Goal: Find specific page/section

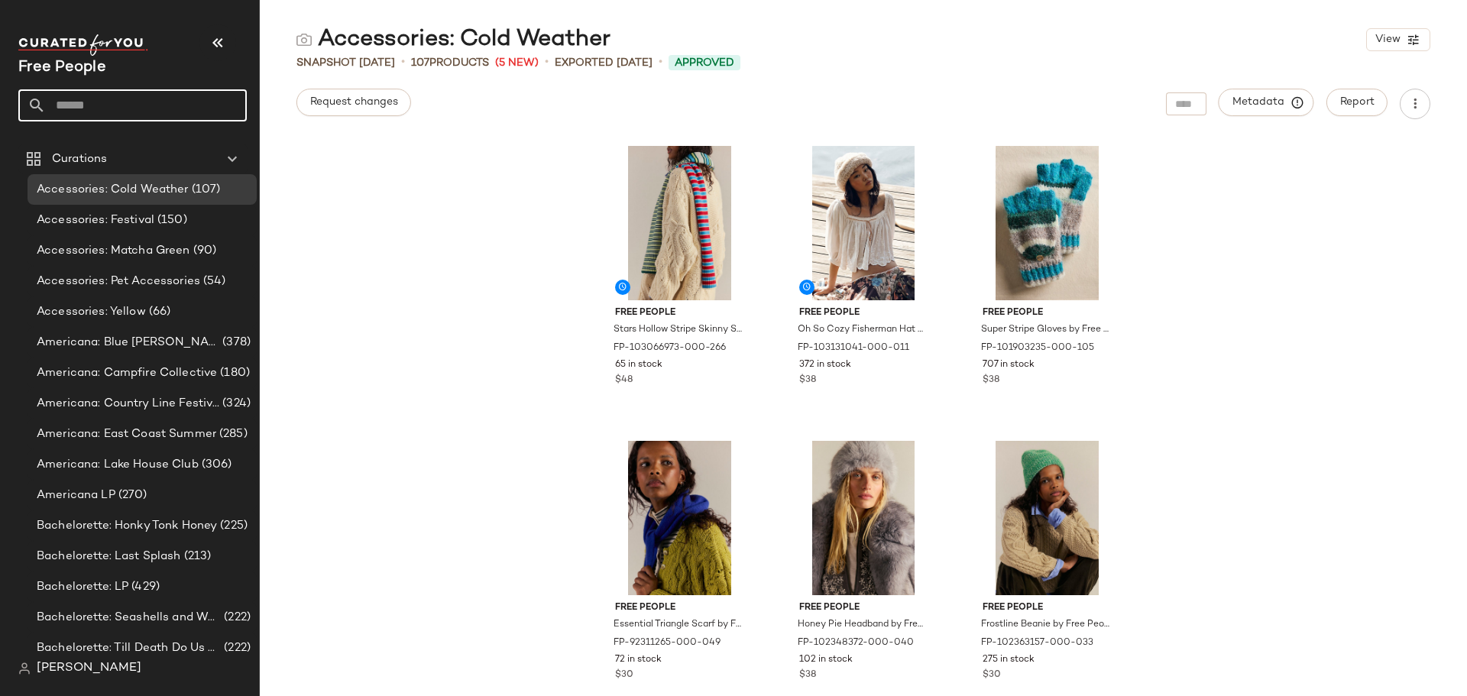
click at [118, 112] on input "text" at bounding box center [146, 105] width 201 height 32
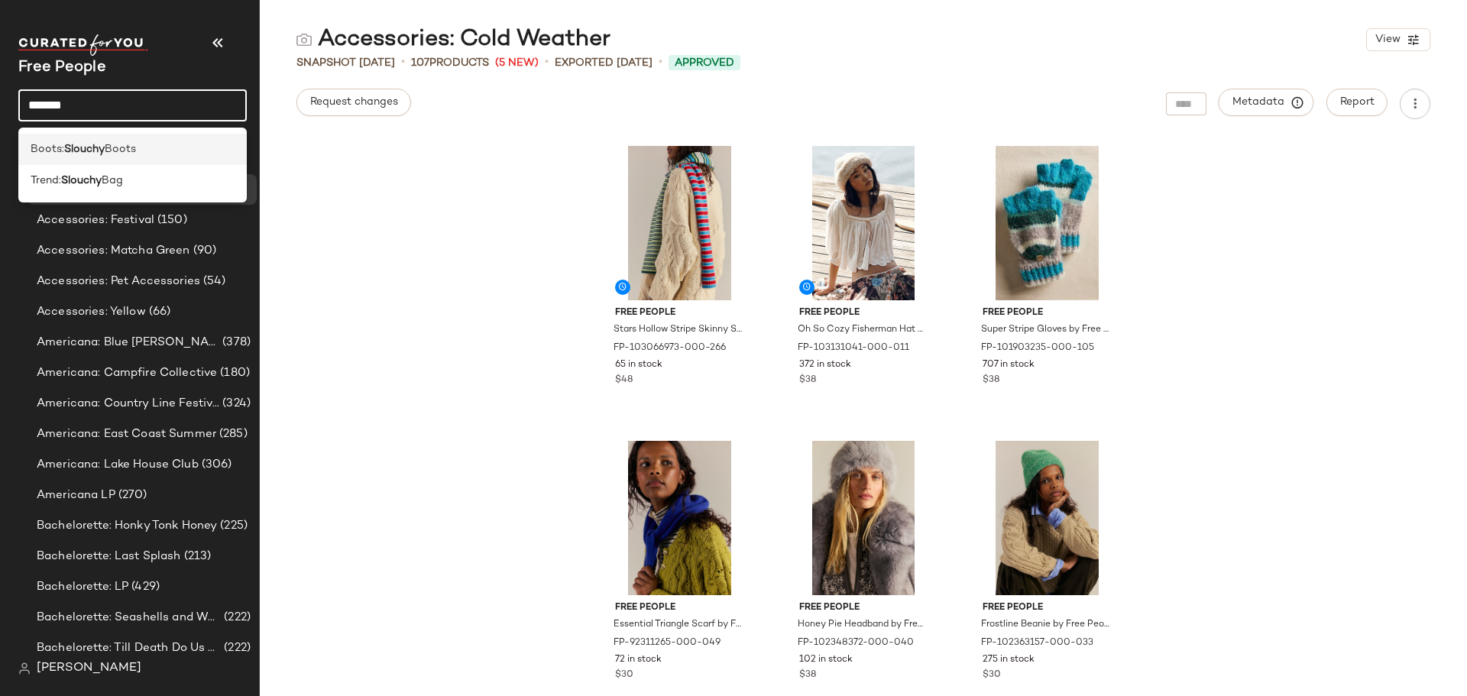
type input "*******"
click at [150, 148] on div "Boots: Slouchy Boots" at bounding box center [133, 149] width 204 height 16
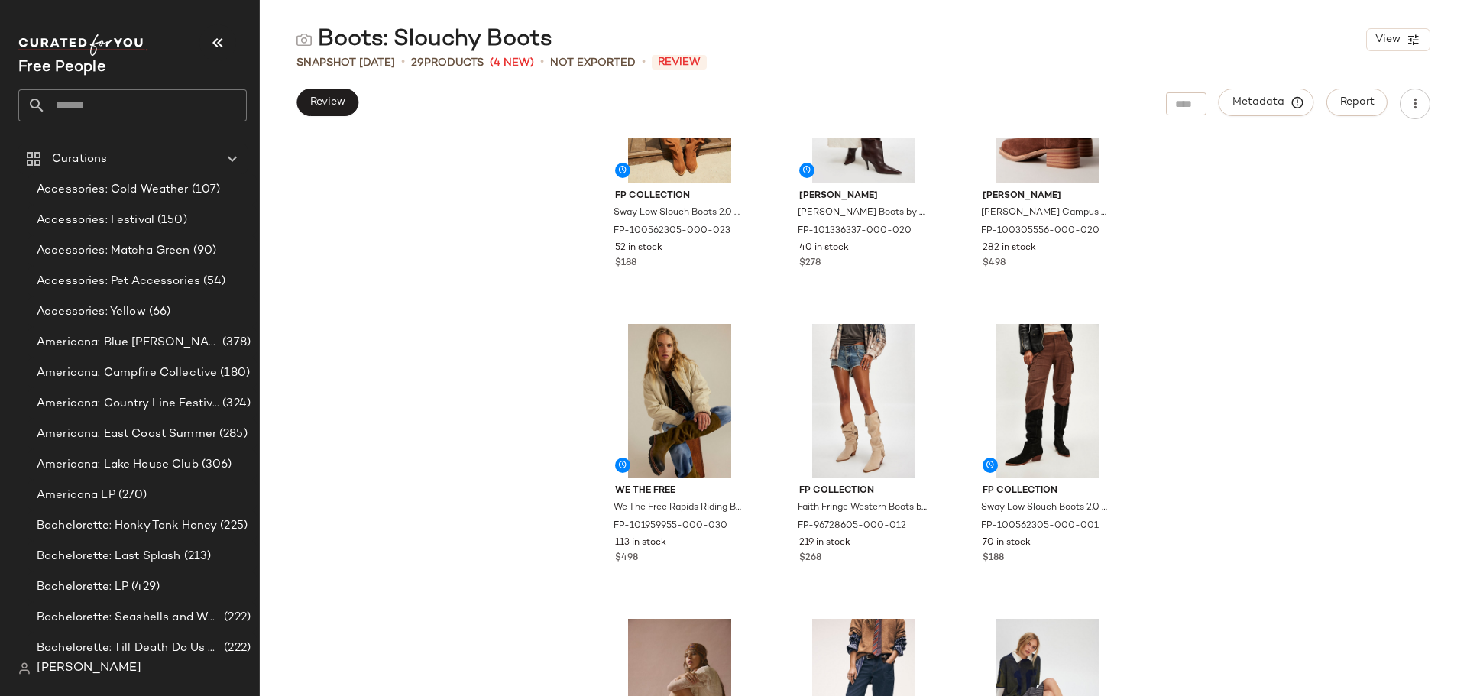
scroll to position [153, 0]
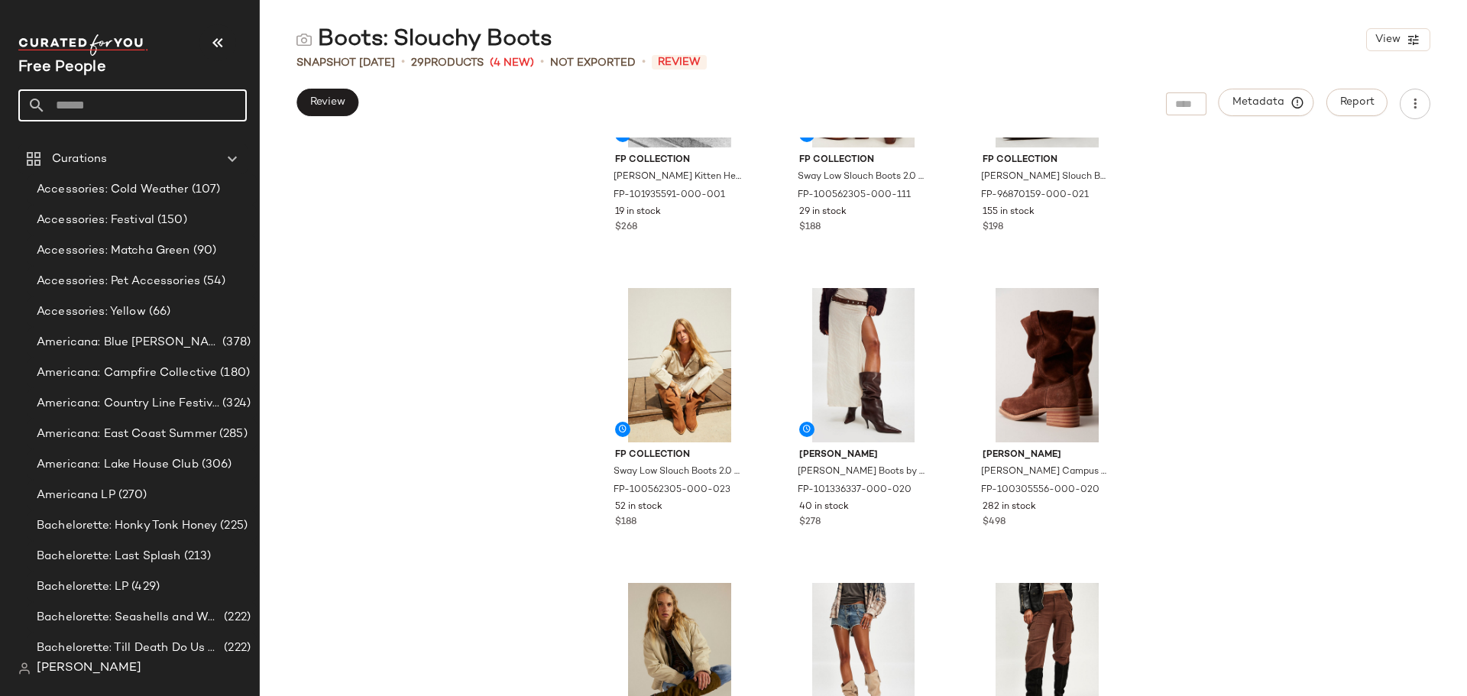
click at [144, 114] on input "text" at bounding box center [146, 105] width 201 height 32
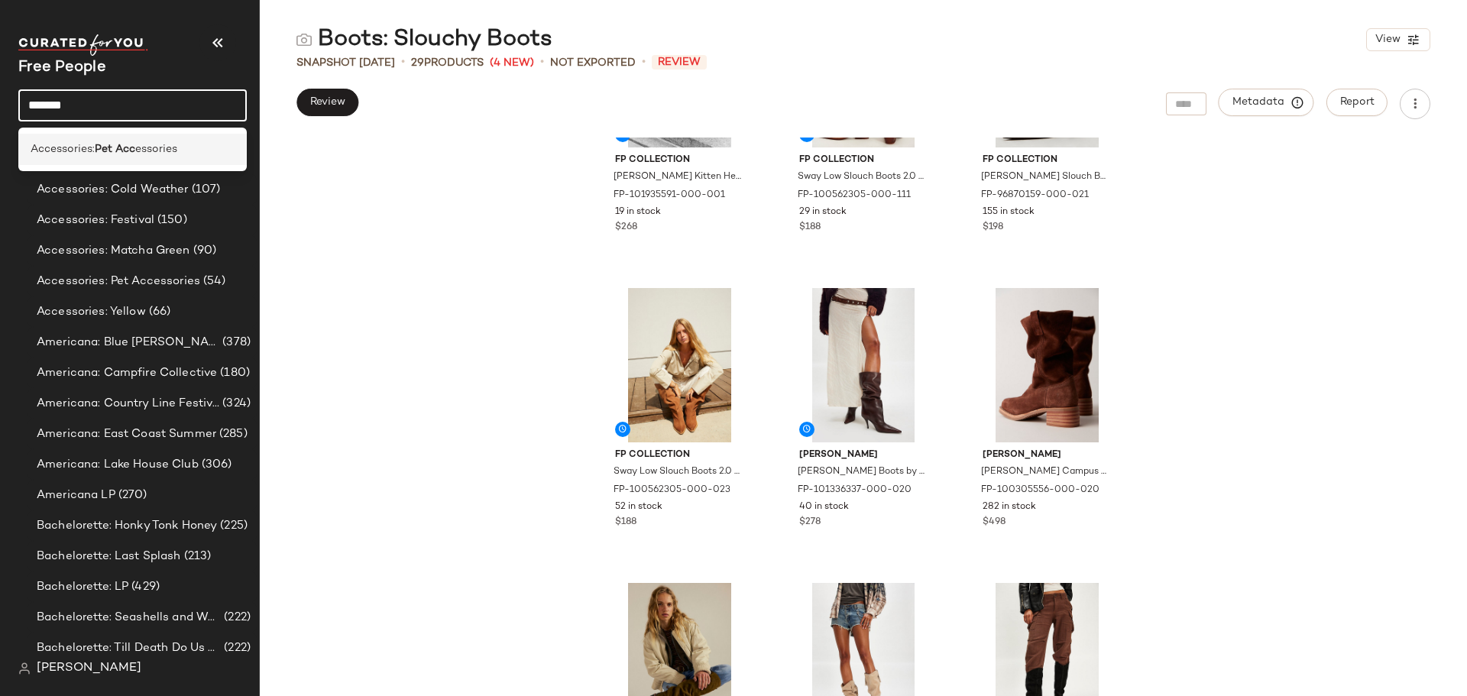
type input "*******"
click at [144, 142] on span "essories" at bounding box center [156, 149] width 42 height 16
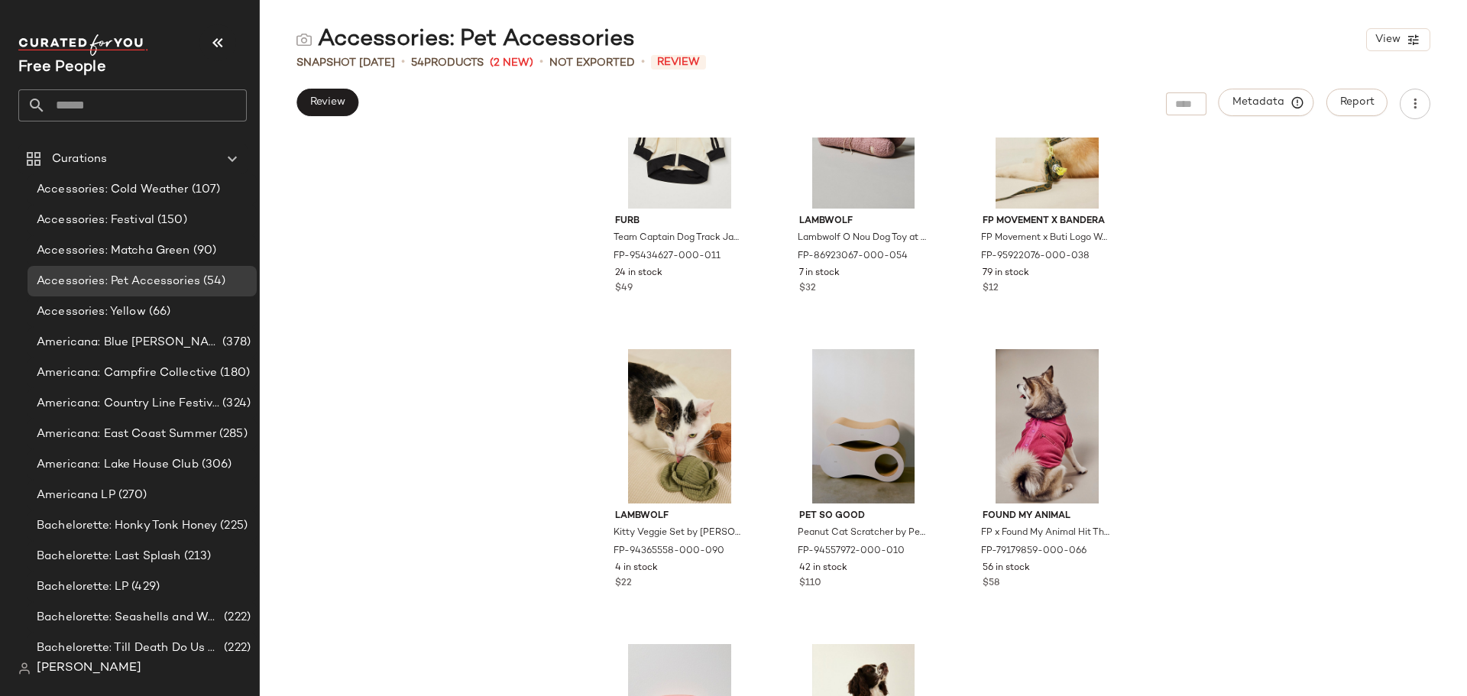
scroll to position [700, 0]
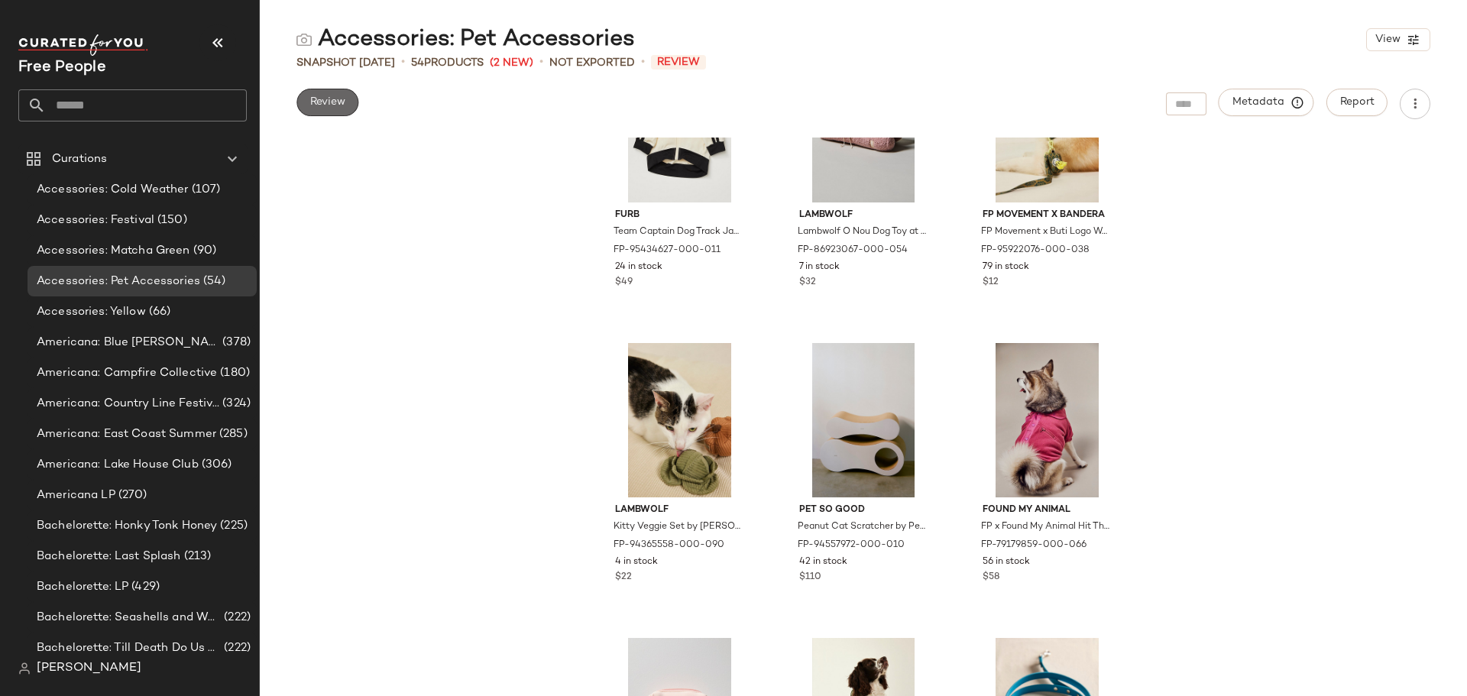
click at [333, 106] on span "Review" at bounding box center [327, 102] width 36 height 12
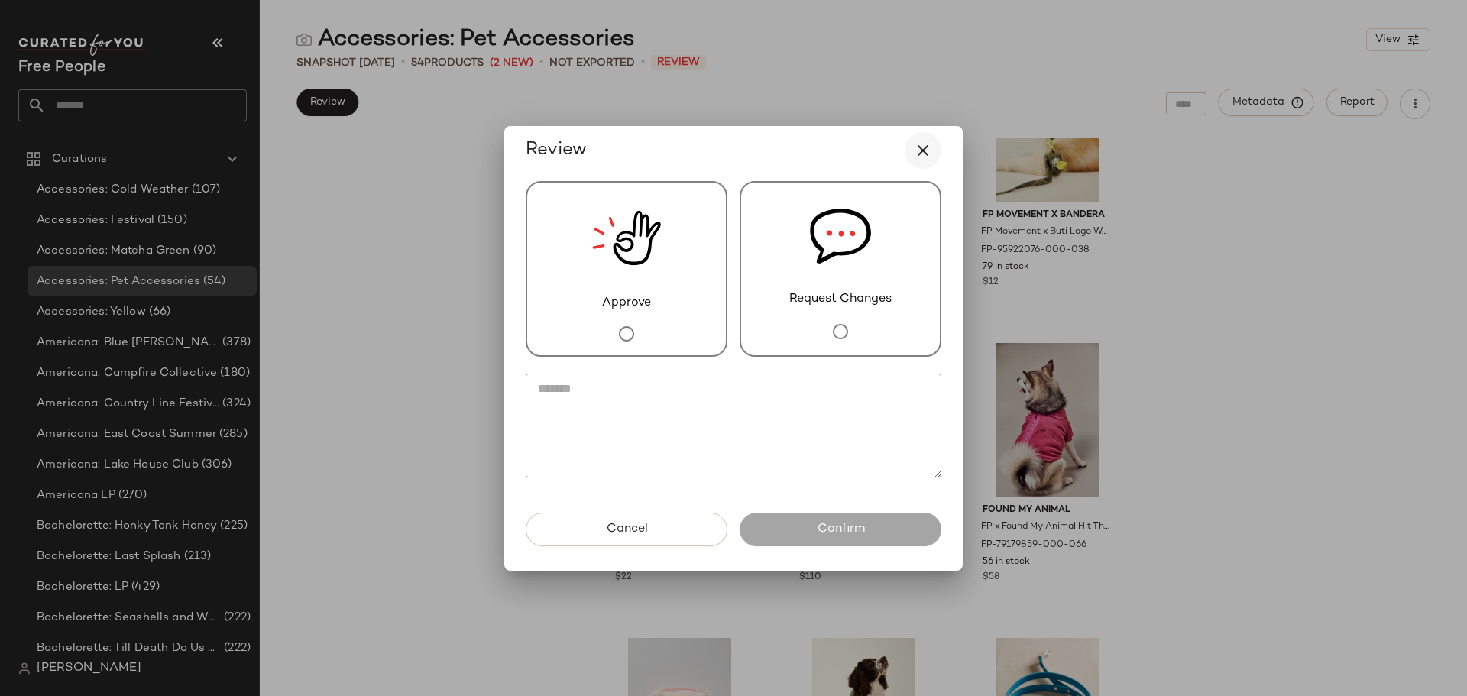
click at [922, 158] on icon "button" at bounding box center [923, 150] width 18 height 18
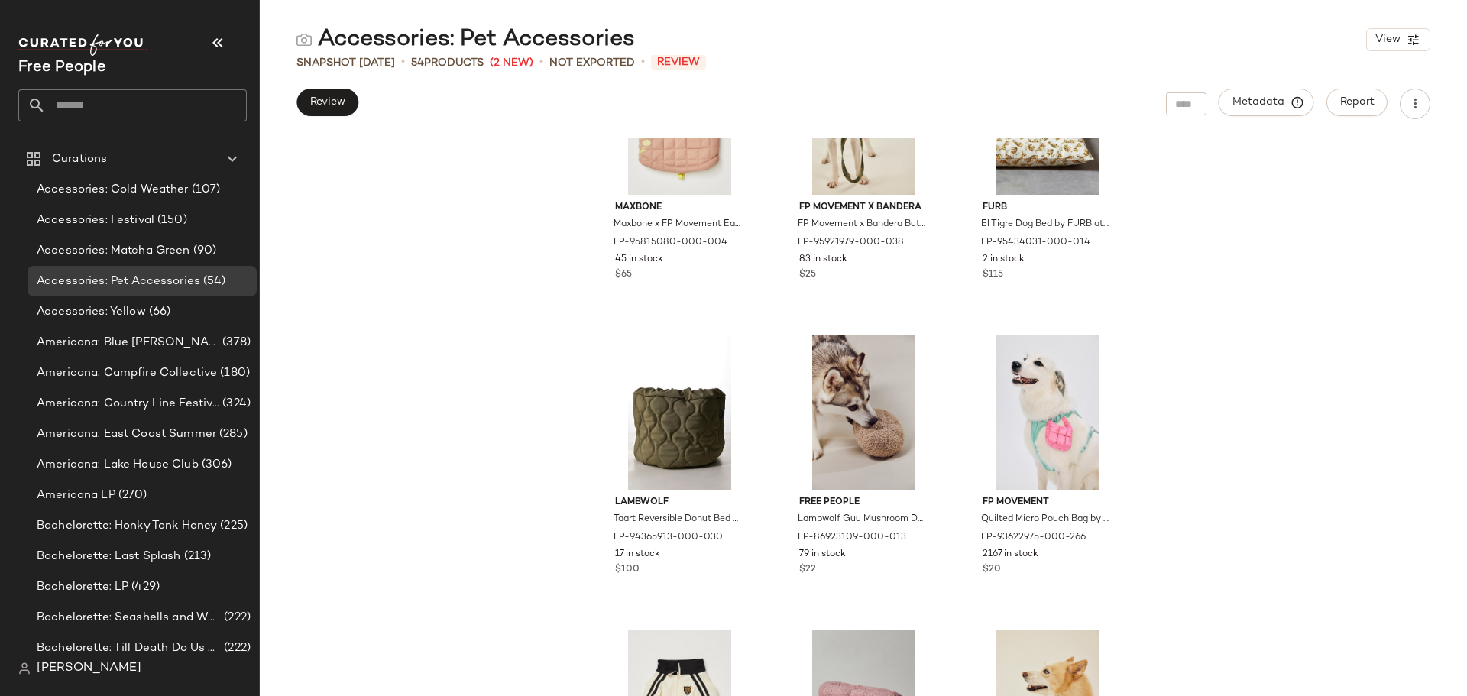
scroll to position [0, 0]
